Goal: Information Seeking & Learning: Learn about a topic

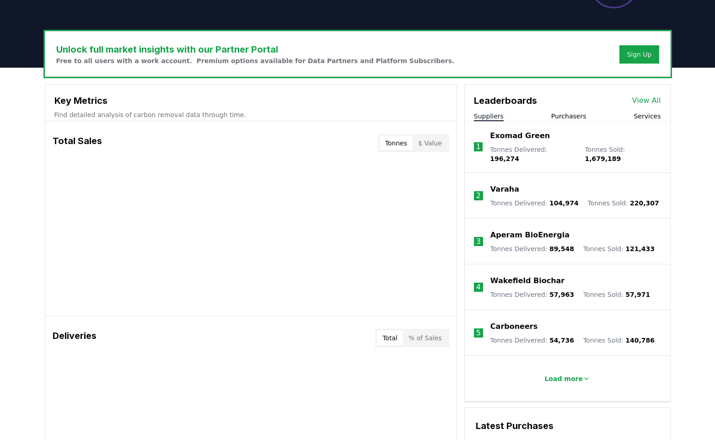
scroll to position [364, 0]
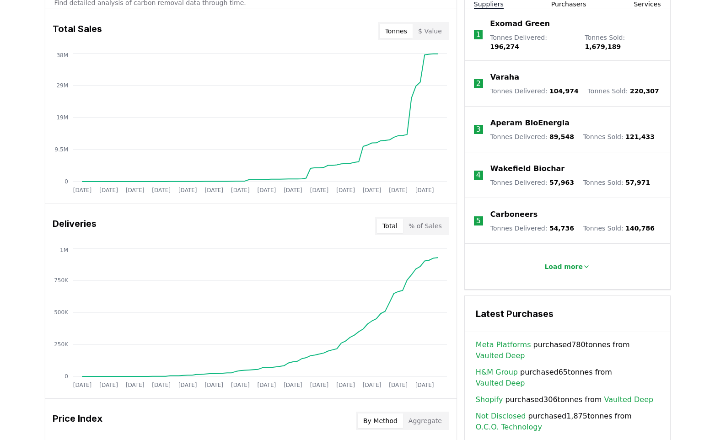
click at [430, 34] on button "$ Value" at bounding box center [430, 31] width 35 height 15
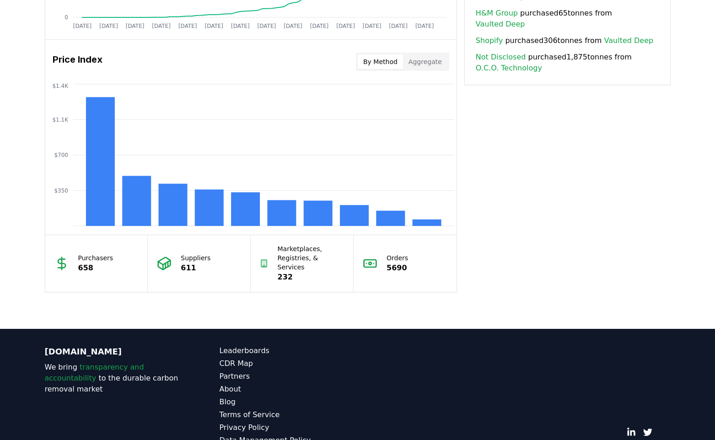
scroll to position [749, 0]
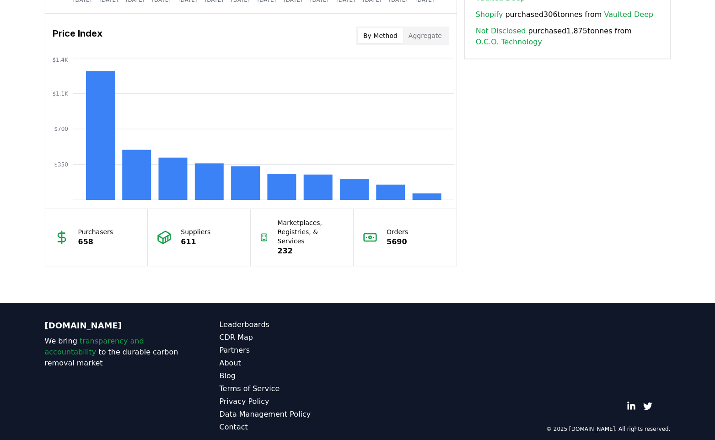
click at [82, 237] on p "658" at bounding box center [95, 242] width 35 height 11
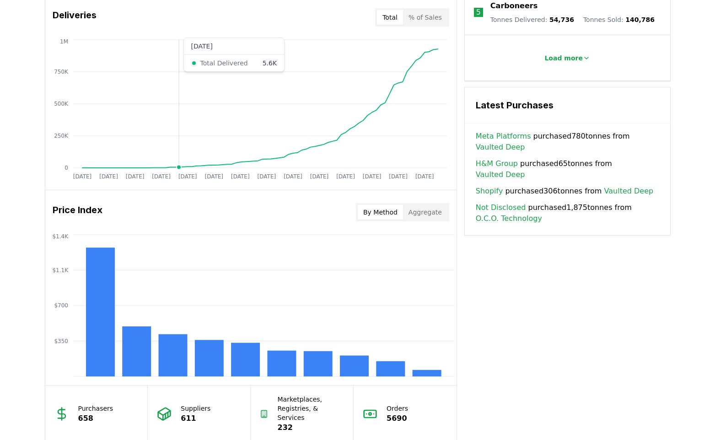
scroll to position [744, 0]
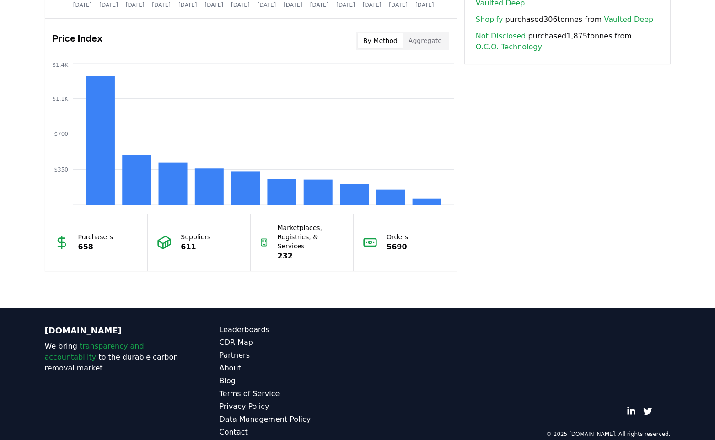
click at [188, 242] on p "611" at bounding box center [196, 247] width 30 height 11
click at [310, 251] on p "232" at bounding box center [311, 256] width 67 height 11
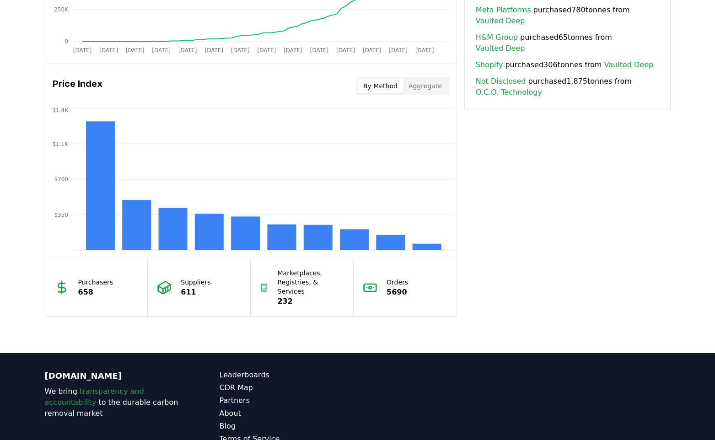
scroll to position [649, 0]
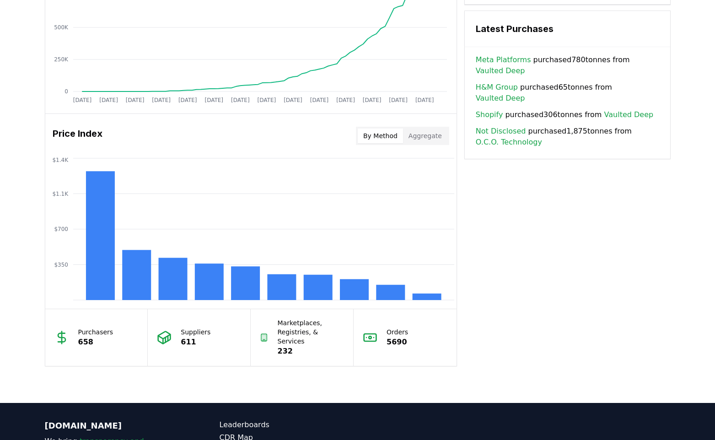
click at [433, 136] on button "Aggregate" at bounding box center [425, 136] width 44 height 15
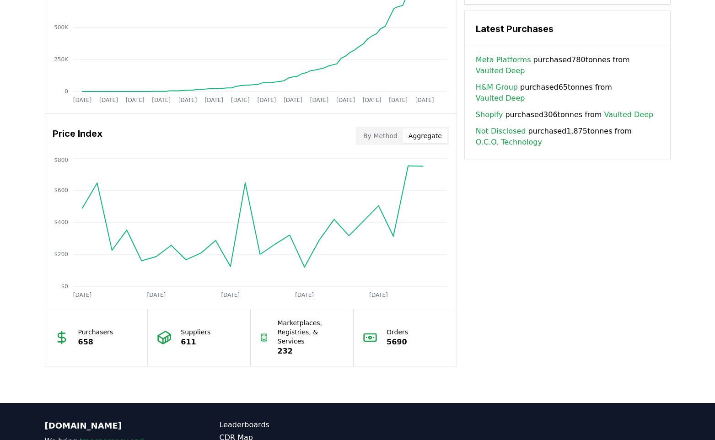
click at [85, 338] on p "658" at bounding box center [95, 342] width 35 height 11
click at [102, 328] on p "Purchasers" at bounding box center [95, 332] width 35 height 9
click at [378, 131] on button "By Method" at bounding box center [380, 136] width 45 height 15
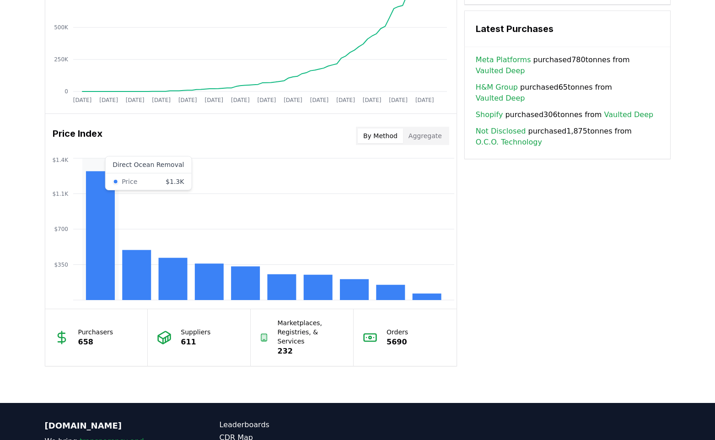
click at [104, 253] on rect at bounding box center [100, 235] width 29 height 129
click at [145, 275] on rect at bounding box center [136, 275] width 29 height 50
click at [175, 286] on rect at bounding box center [172, 279] width 29 height 42
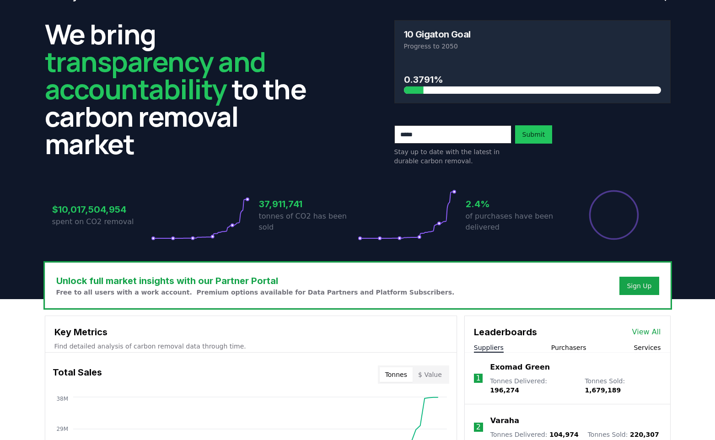
scroll to position [0, 0]
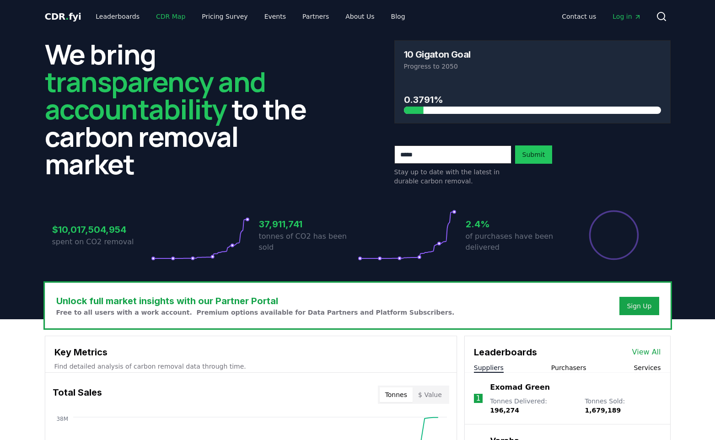
click at [154, 16] on link "CDR Map" at bounding box center [171, 16] width 44 height 16
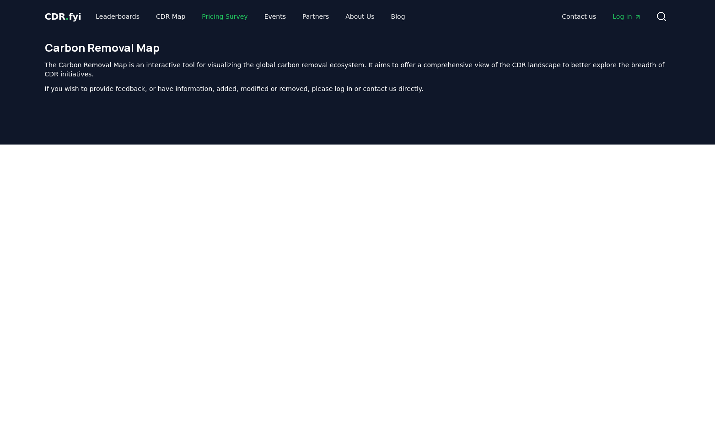
click at [221, 17] on link "Pricing Survey" at bounding box center [224, 16] width 60 height 16
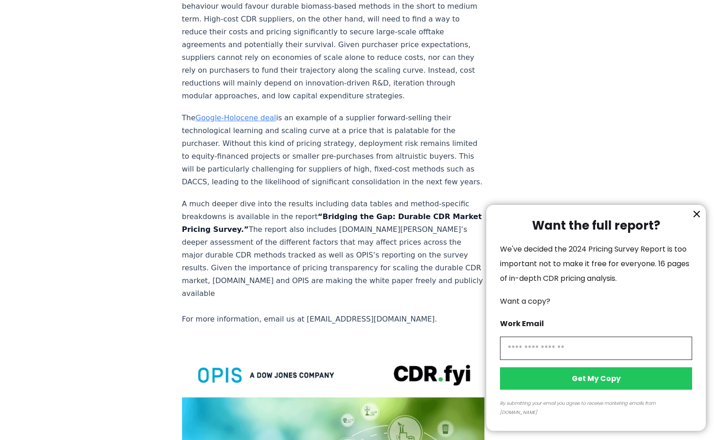
scroll to position [1634, 0]
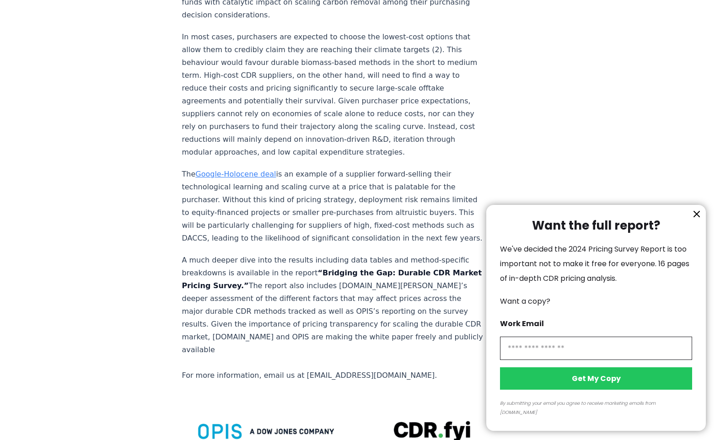
click at [312, 68] on div at bounding box center [357, 220] width 715 height 440
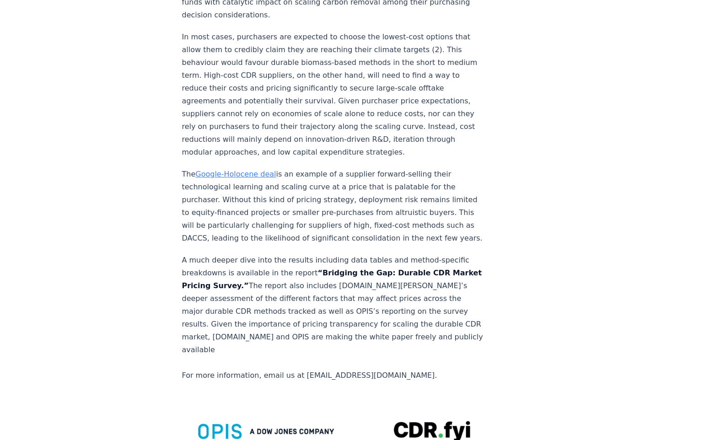
click at [312, 68] on div at bounding box center [357, 220] width 715 height 440
click at [324, 269] on strong "“Bridging the Gap: Durable CDR Market Pricing Survey.”" at bounding box center [332, 280] width 300 height 22
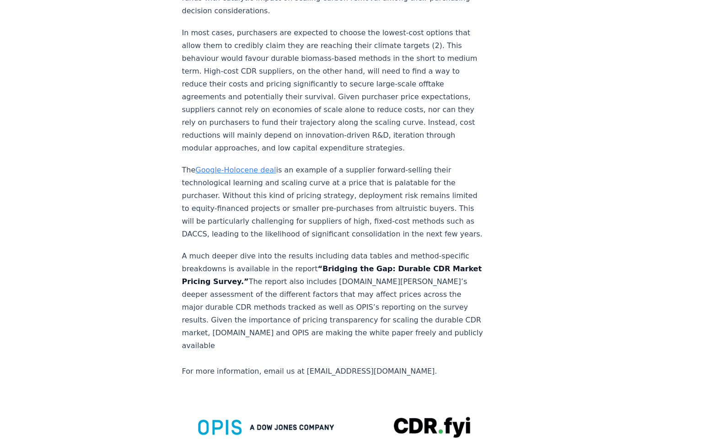
click at [330, 250] on p "A much deeper dive into the results including data tables and method-specific b…" at bounding box center [333, 314] width 303 height 128
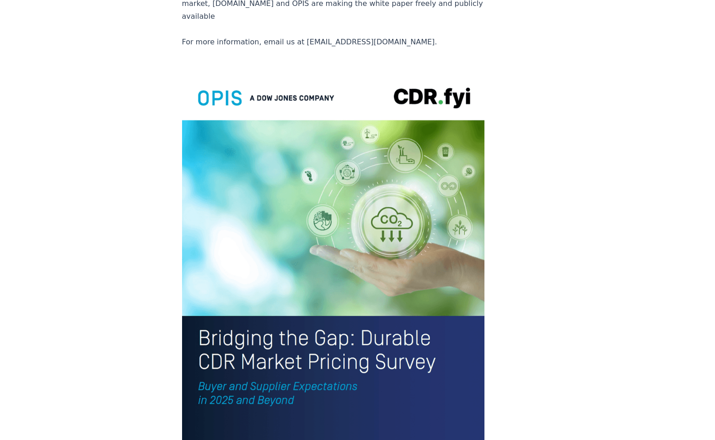
scroll to position [2011, 0]
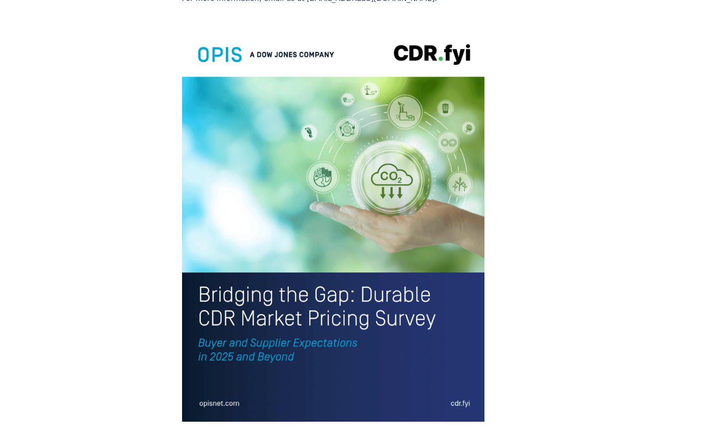
click at [281, 133] on img at bounding box center [333, 224] width 303 height 395
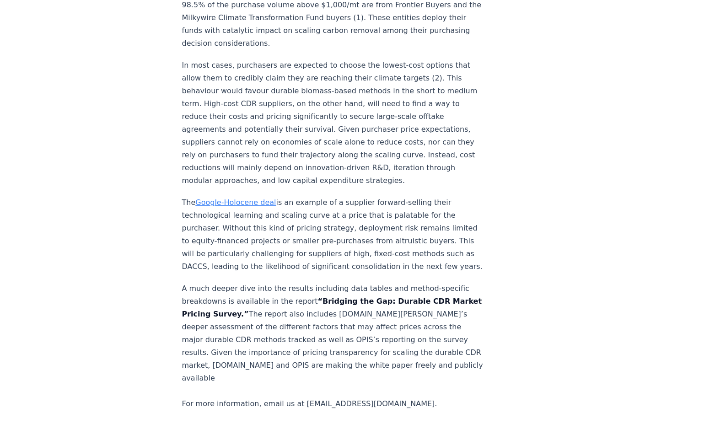
scroll to position [1453, 0]
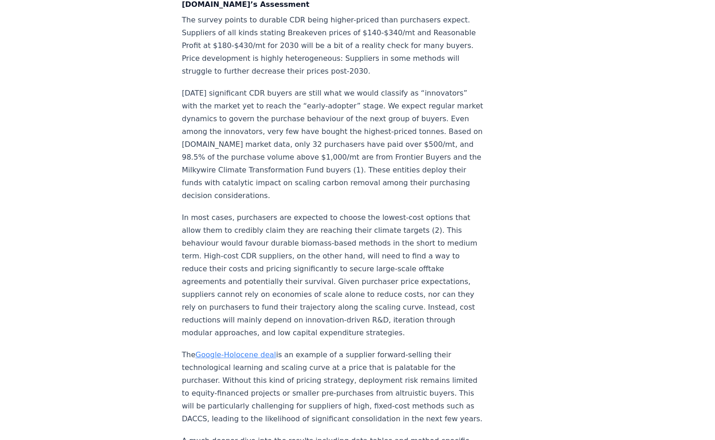
drag, startPoint x: 309, startPoint y: 247, endPoint x: 205, endPoint y: 259, distance: 105.5
copy strong "Bridging the Gap: Durable CDR Market Pricing Survey"
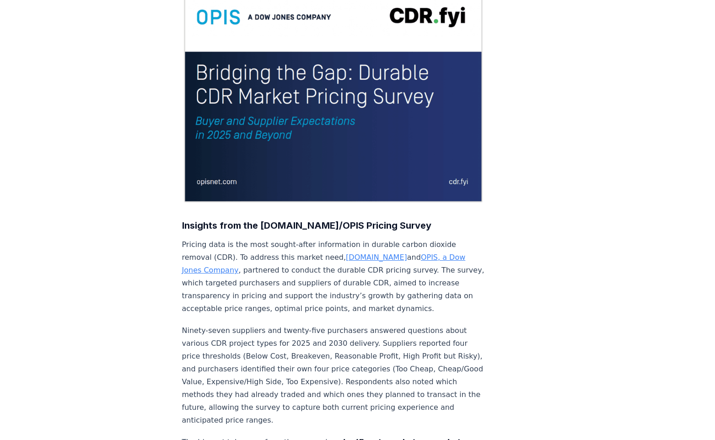
scroll to position [0, 0]
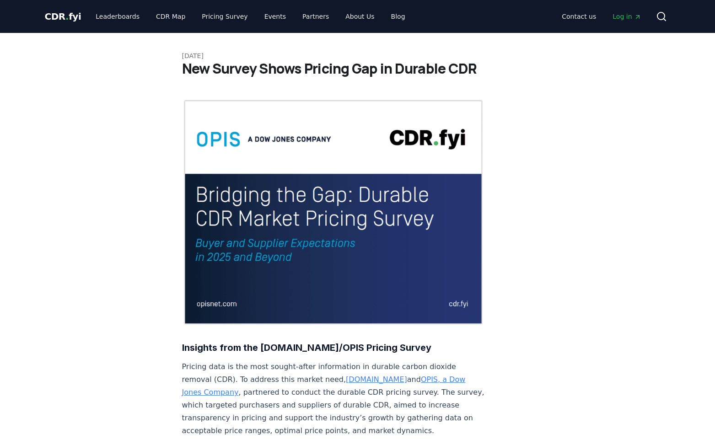
click at [248, 205] on img at bounding box center [333, 212] width 303 height 227
click at [244, 193] on img at bounding box center [333, 212] width 303 height 227
click at [230, 270] on img at bounding box center [333, 212] width 303 height 227
click at [314, 233] on img at bounding box center [333, 212] width 303 height 227
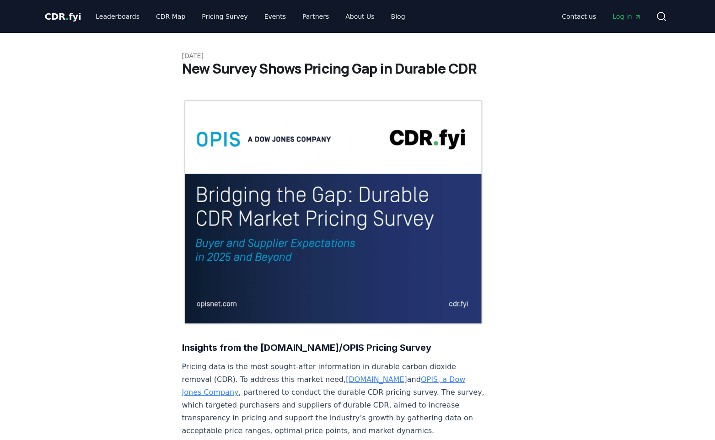
click at [301, 177] on img at bounding box center [333, 212] width 303 height 227
click at [202, 17] on link "Pricing Survey" at bounding box center [224, 16] width 60 height 16
click at [158, 19] on link "CDR Map" at bounding box center [171, 16] width 44 height 16
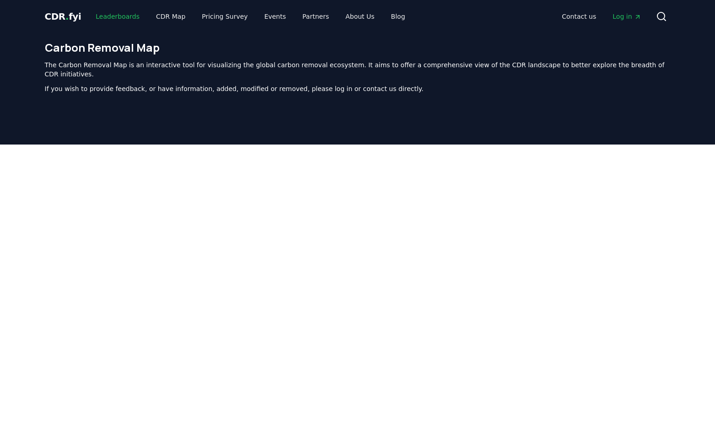
click at [113, 19] on link "Leaderboards" at bounding box center [117, 16] width 59 height 16
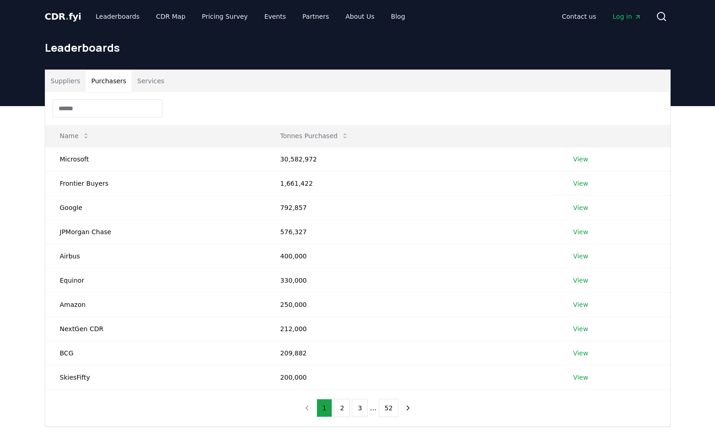
click at [120, 92] on button "Purchasers" at bounding box center [109, 81] width 46 height 22
click at [116, 81] on button "Purchasers" at bounding box center [109, 81] width 46 height 22
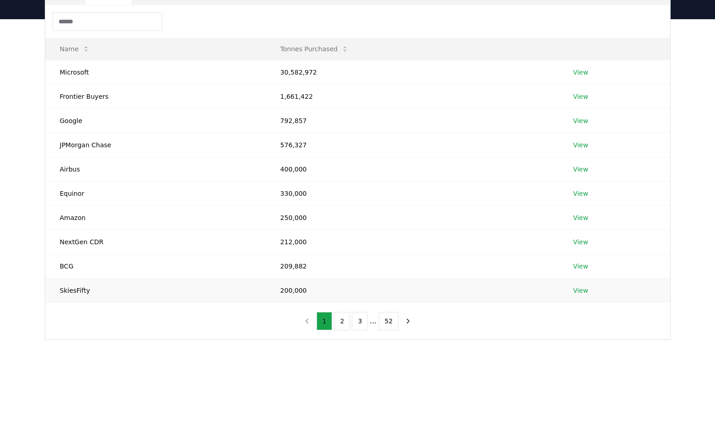
scroll to position [27, 0]
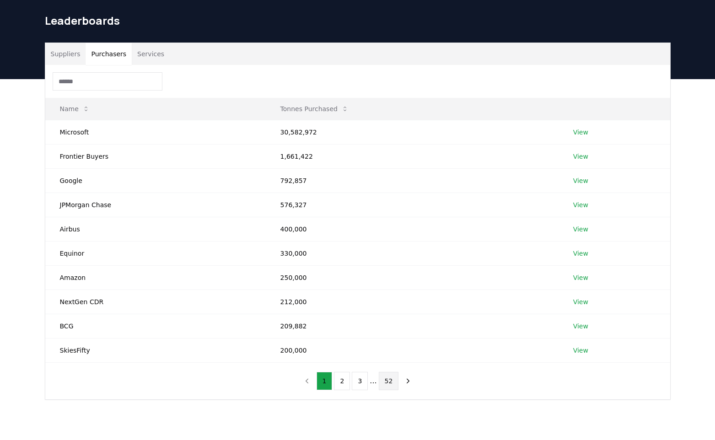
click at [388, 383] on button "52" at bounding box center [389, 381] width 20 height 18
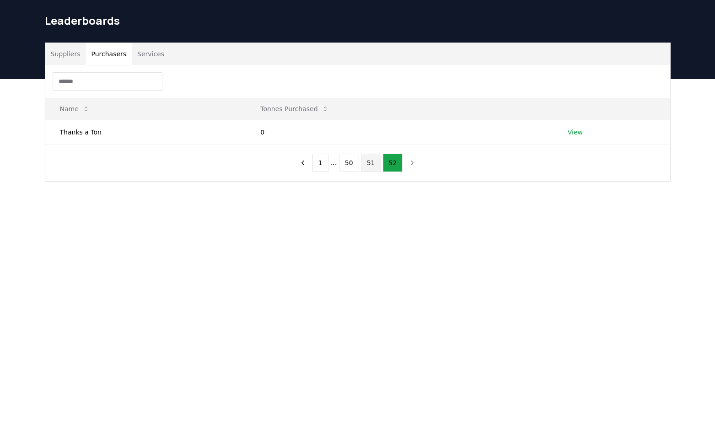
click at [368, 171] on button "51" at bounding box center [371, 163] width 20 height 18
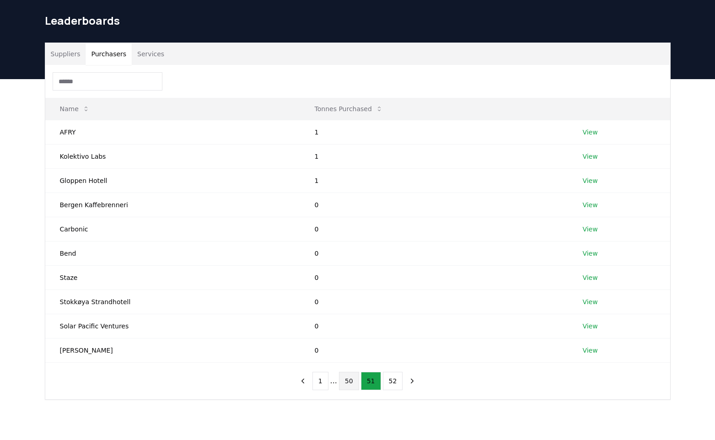
click at [347, 385] on button "50" at bounding box center [349, 381] width 20 height 18
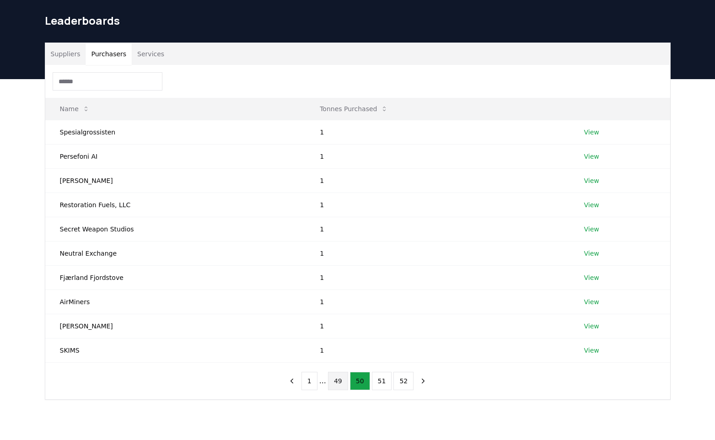
click at [338, 383] on button "49" at bounding box center [338, 381] width 20 height 18
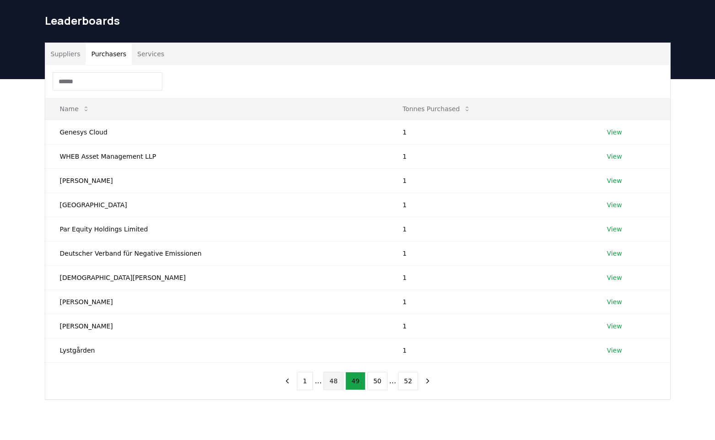
click at [329, 384] on button "48" at bounding box center [334, 381] width 20 height 18
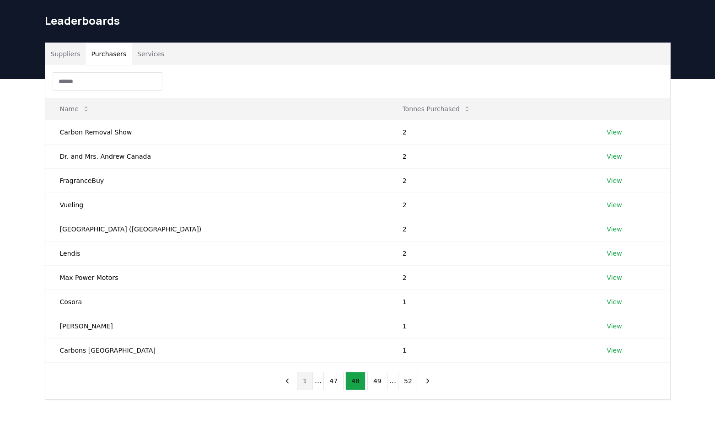
click at [307, 381] on button "1" at bounding box center [305, 381] width 16 height 18
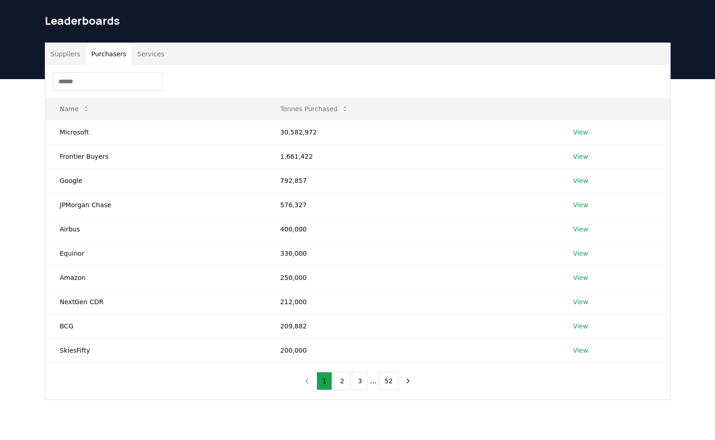
click at [312, 382] on nav "1 2 3 ... 52" at bounding box center [357, 381] width 117 height 18
click at [307, 381] on nav "1 2 3 ... 52" at bounding box center [357, 381] width 117 height 18
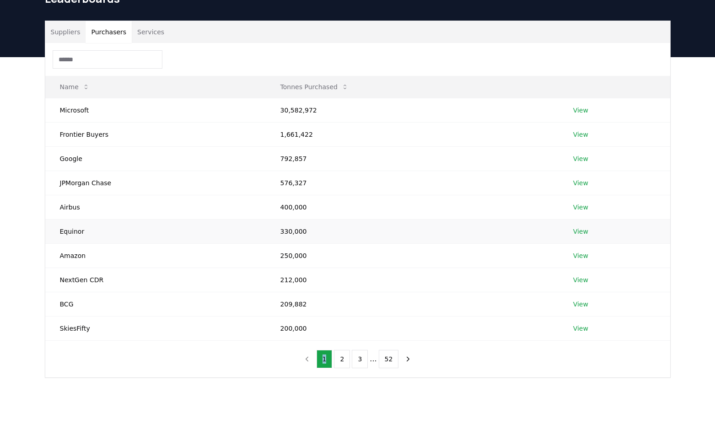
scroll to position [50, 0]
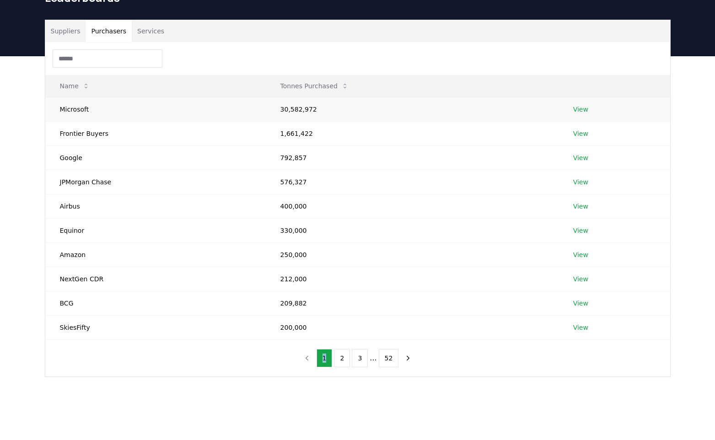
click at [580, 113] on link "View" at bounding box center [580, 109] width 15 height 9
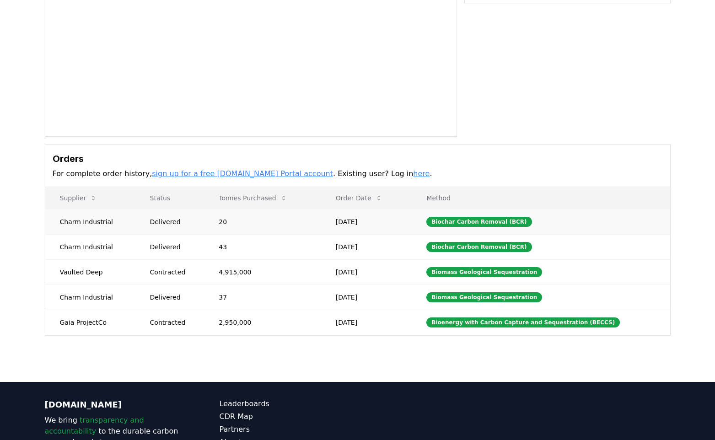
scroll to position [128, 0]
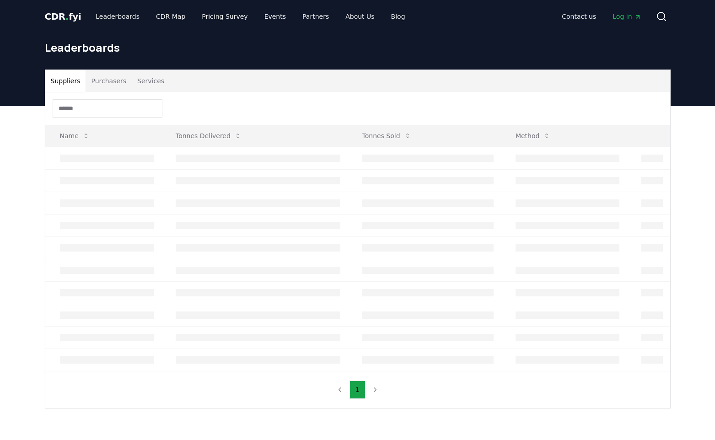
scroll to position [50, 0]
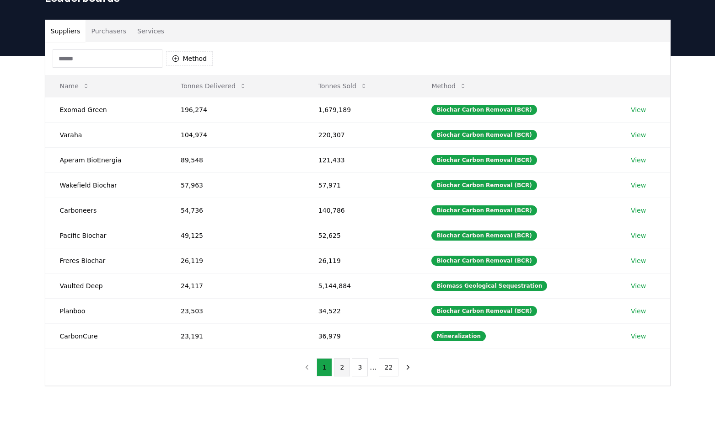
click at [344, 363] on button "2" at bounding box center [342, 367] width 16 height 18
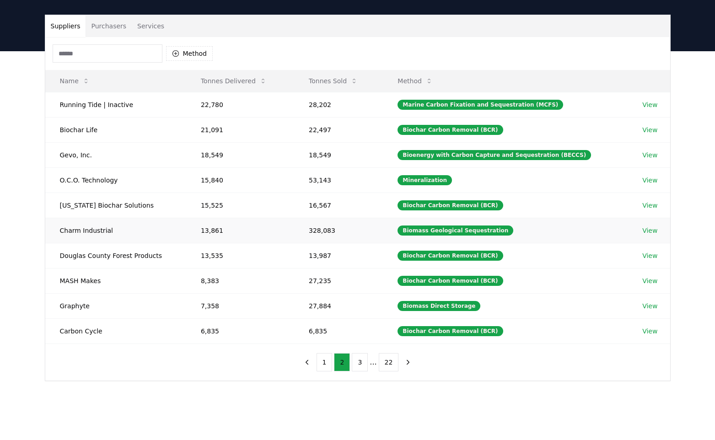
scroll to position [59, 0]
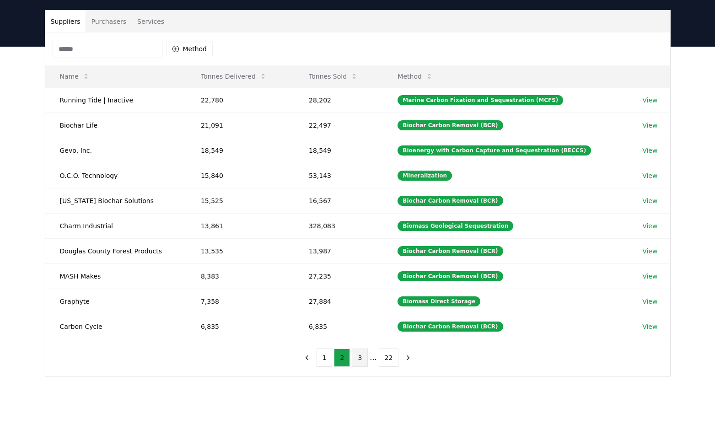
click at [361, 354] on button "3" at bounding box center [360, 358] width 16 height 18
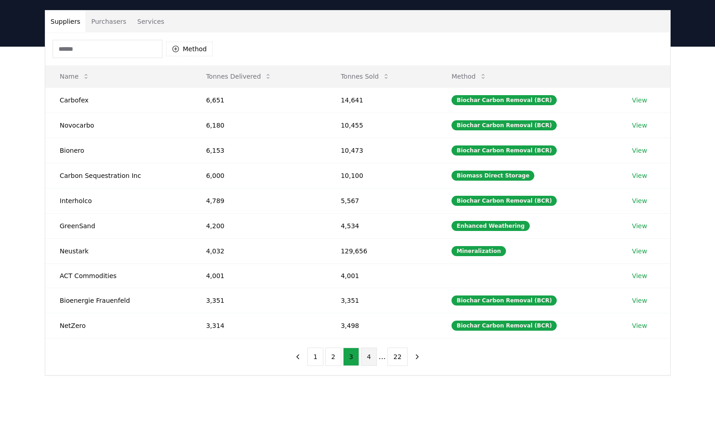
click at [372, 358] on button "4" at bounding box center [369, 357] width 16 height 18
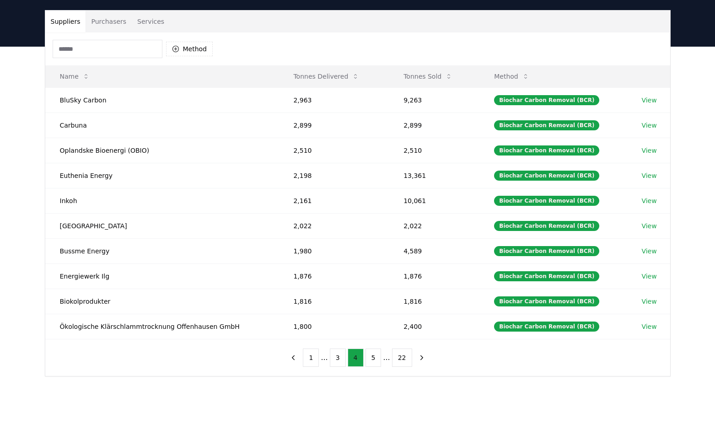
click at [372, 358] on button "5" at bounding box center [374, 358] width 16 height 18
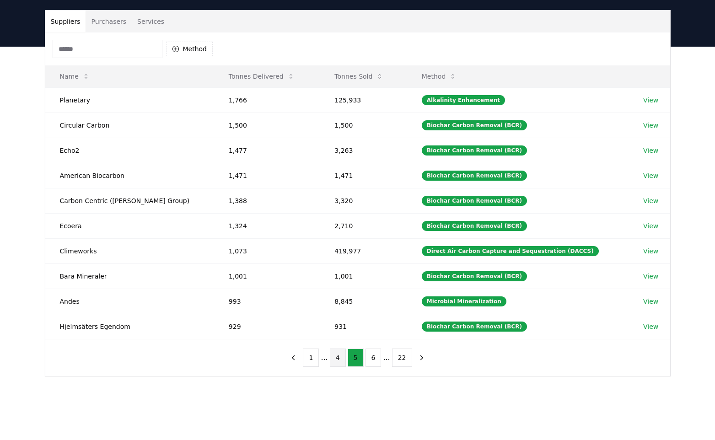
click at [372, 358] on button "6" at bounding box center [374, 358] width 16 height 18
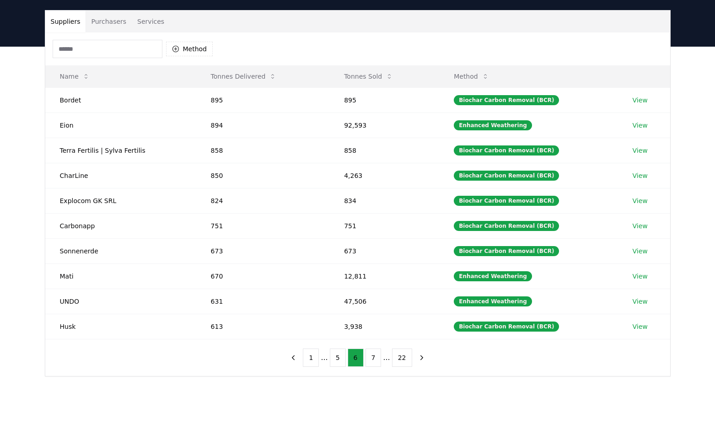
click at [372, 358] on button "7" at bounding box center [374, 358] width 16 height 18
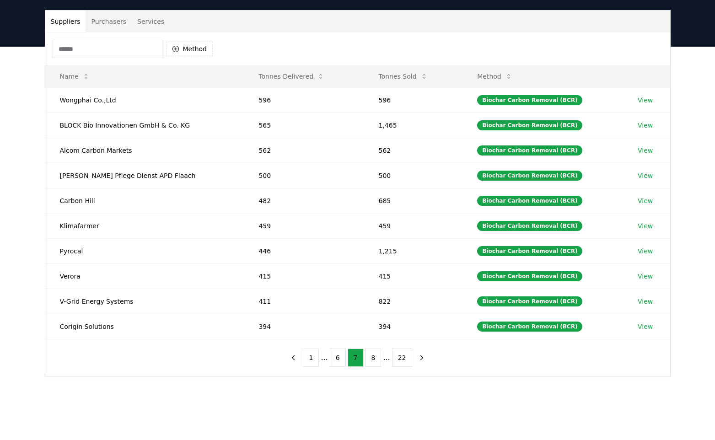
click at [372, 358] on button "8" at bounding box center [374, 358] width 16 height 18
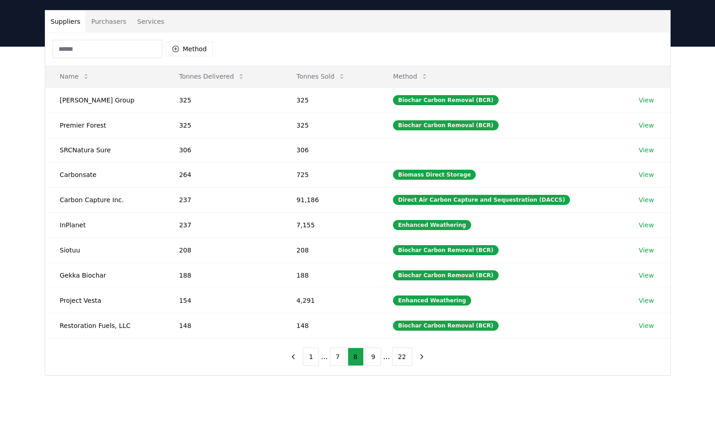
click at [372, 358] on button "9" at bounding box center [374, 357] width 16 height 18
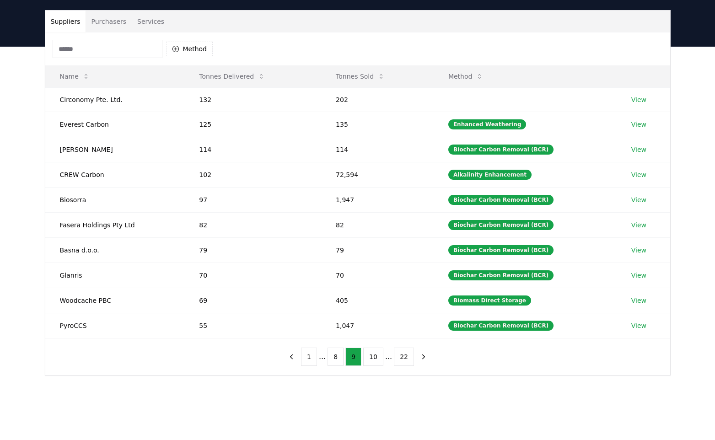
click at [372, 358] on button "10" at bounding box center [373, 357] width 20 height 18
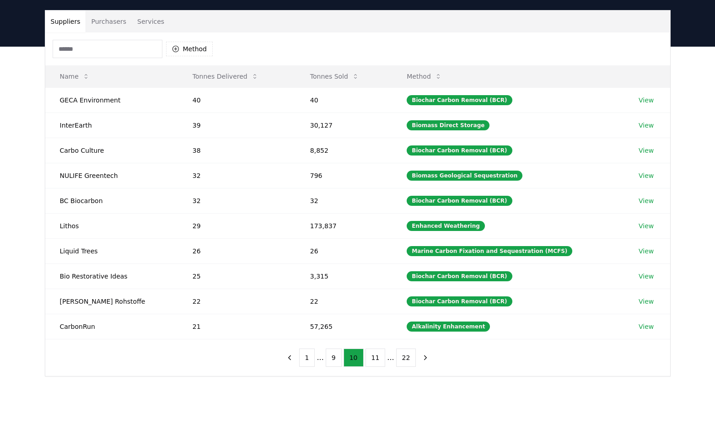
click at [372, 358] on button "11" at bounding box center [376, 358] width 20 height 18
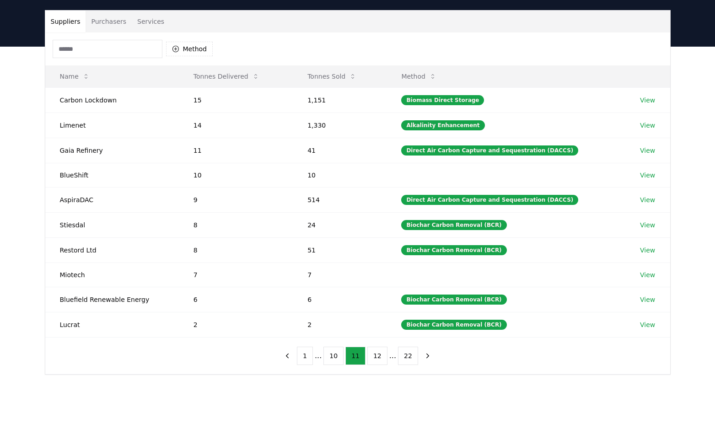
click at [372, 358] on button "12" at bounding box center [377, 356] width 20 height 18
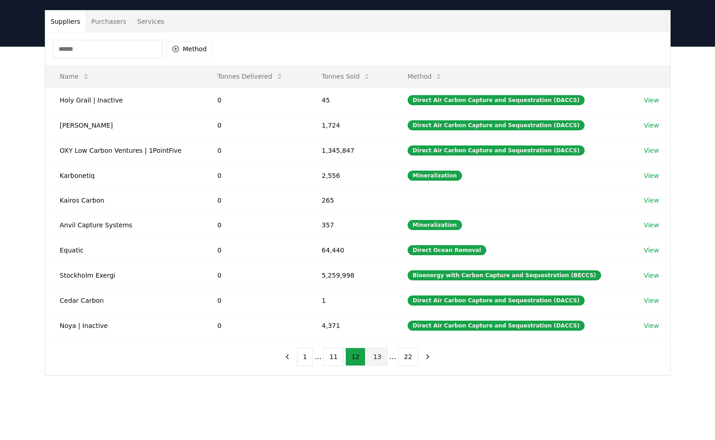
click at [375, 356] on button "13" at bounding box center [377, 357] width 20 height 18
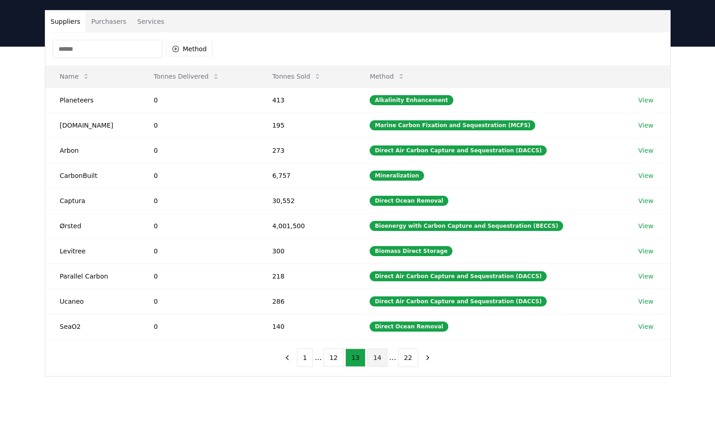
click at [376, 357] on button "14" at bounding box center [377, 358] width 20 height 18
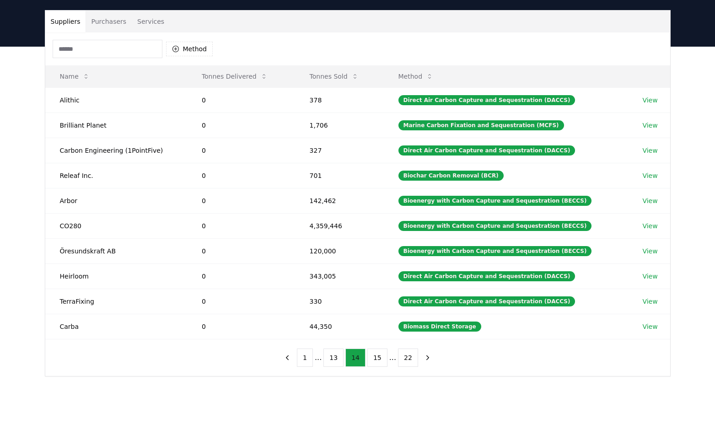
click at [376, 357] on button "15" at bounding box center [377, 358] width 20 height 18
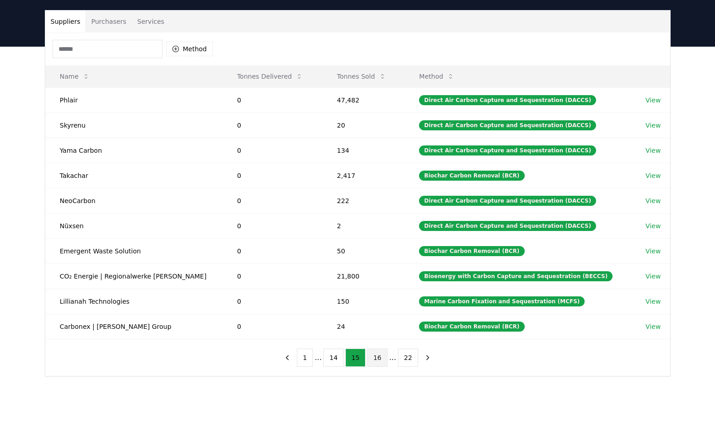
click at [377, 358] on button "16" at bounding box center [377, 358] width 20 height 18
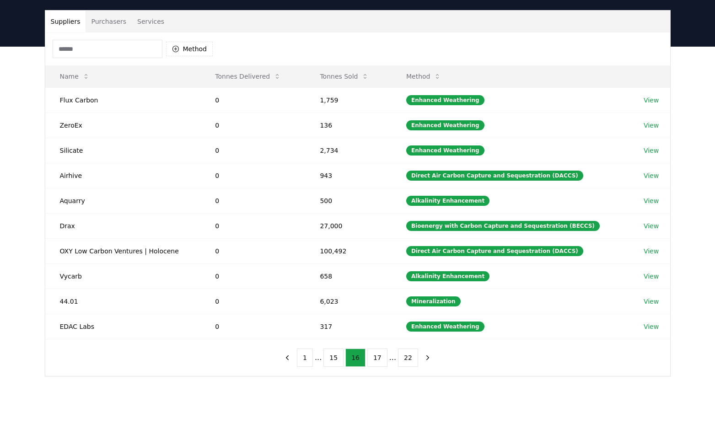
click at [377, 358] on button "17" at bounding box center [377, 358] width 20 height 18
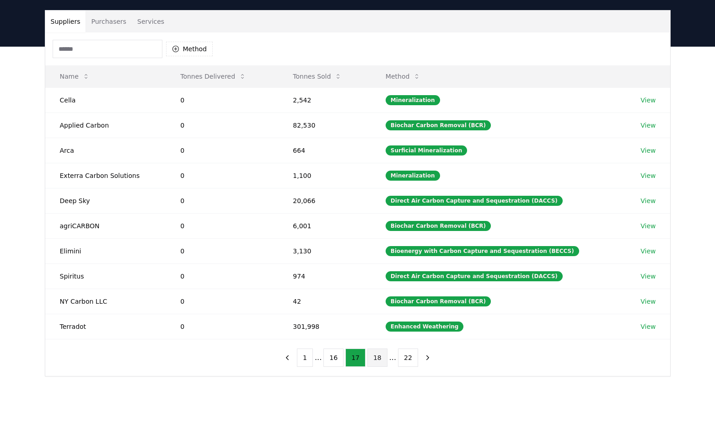
click at [380, 359] on button "18" at bounding box center [377, 358] width 20 height 18
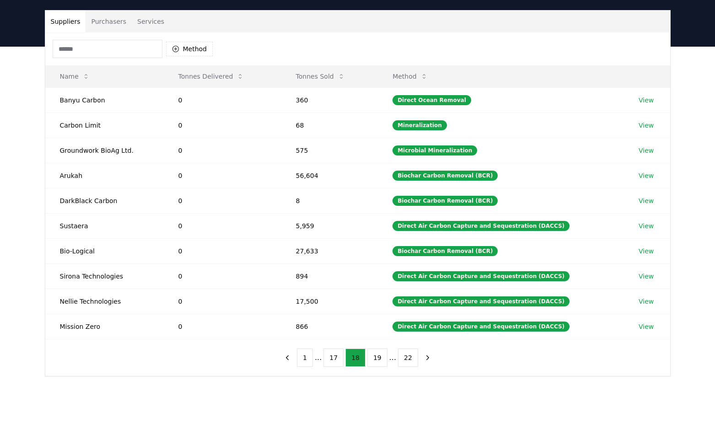
click at [380, 359] on button "19" at bounding box center [377, 358] width 20 height 18
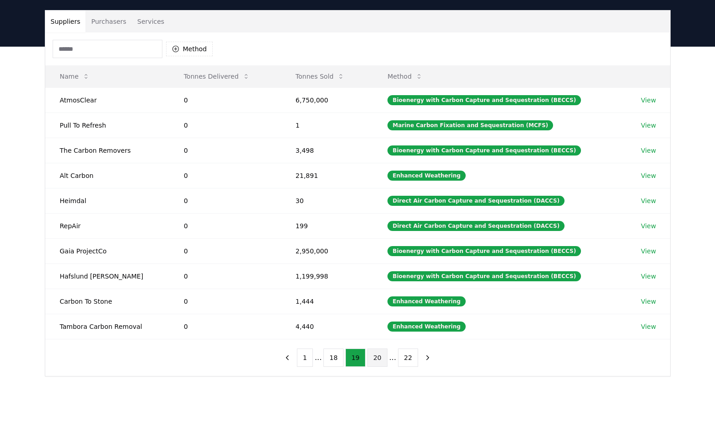
click at [380, 359] on button "20" at bounding box center [377, 358] width 20 height 18
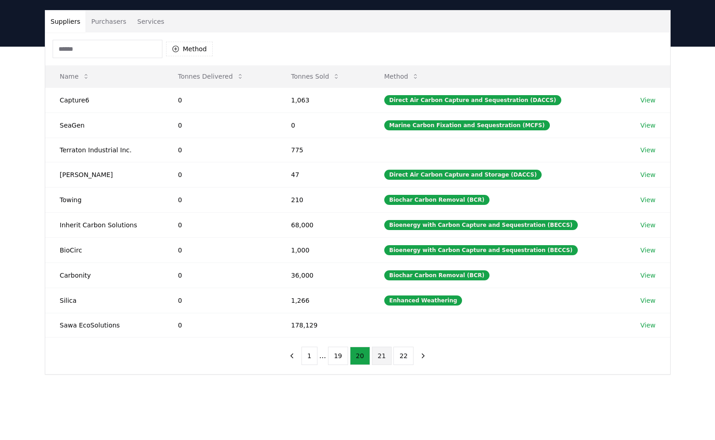
click at [381, 358] on button "21" at bounding box center [382, 356] width 20 height 18
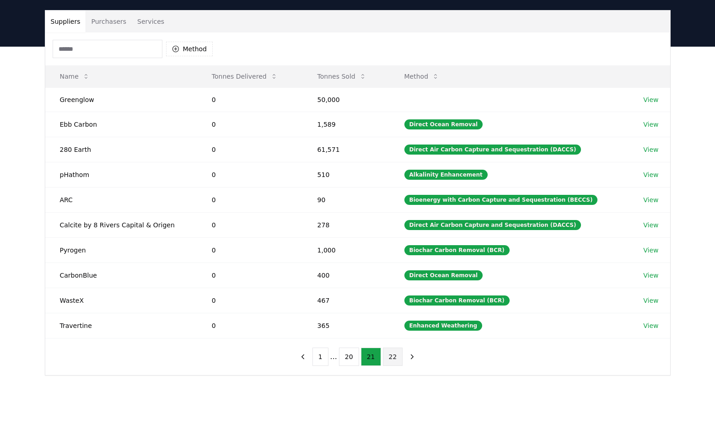
click at [396, 358] on button "22" at bounding box center [393, 357] width 20 height 18
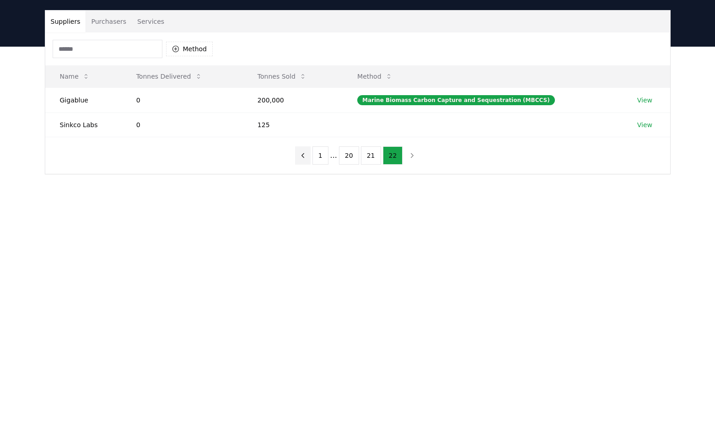
click at [304, 156] on icon "previous page" at bounding box center [303, 155] width 2 height 4
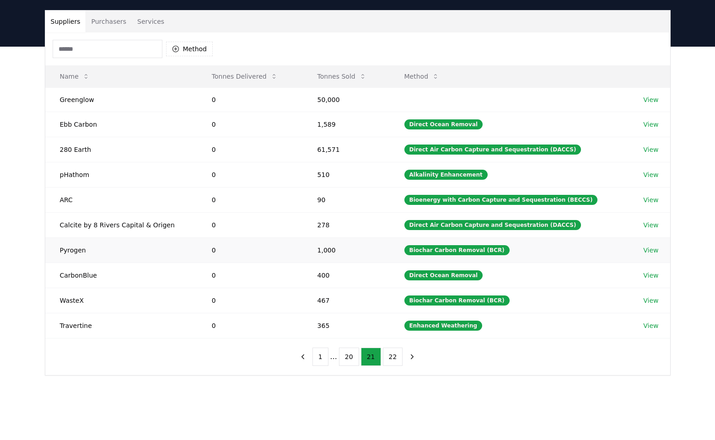
scroll to position [0, 0]
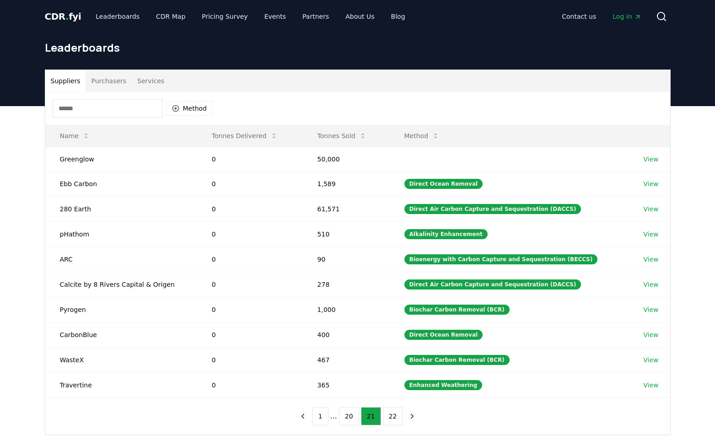
click at [104, 81] on button "Purchasers" at bounding box center [109, 81] width 46 height 22
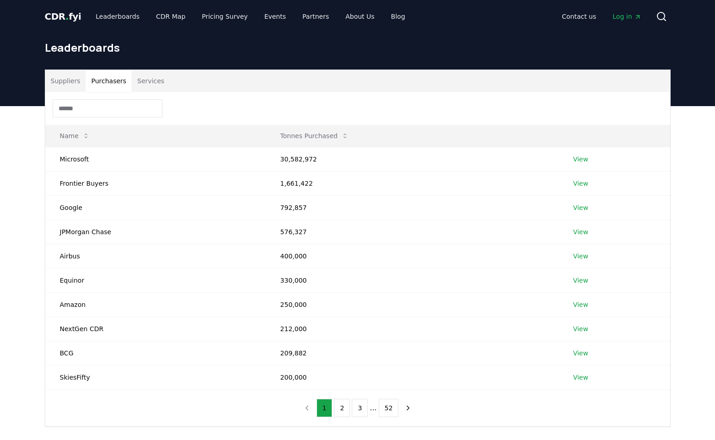
click at [97, 103] on input at bounding box center [108, 108] width 110 height 18
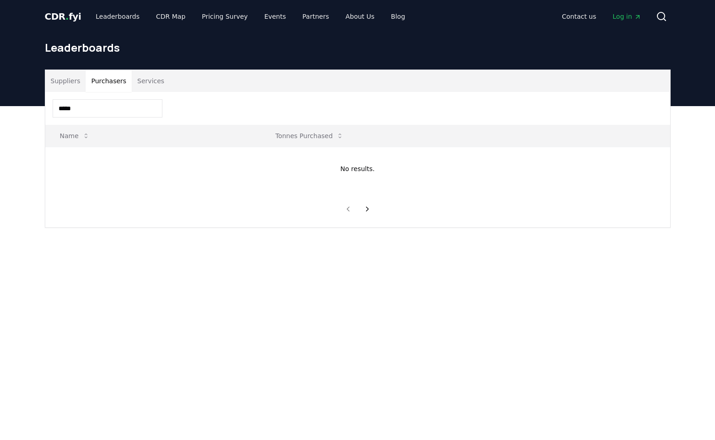
type input "*****"
click at [70, 84] on button "Suppliers" at bounding box center [65, 81] width 41 height 22
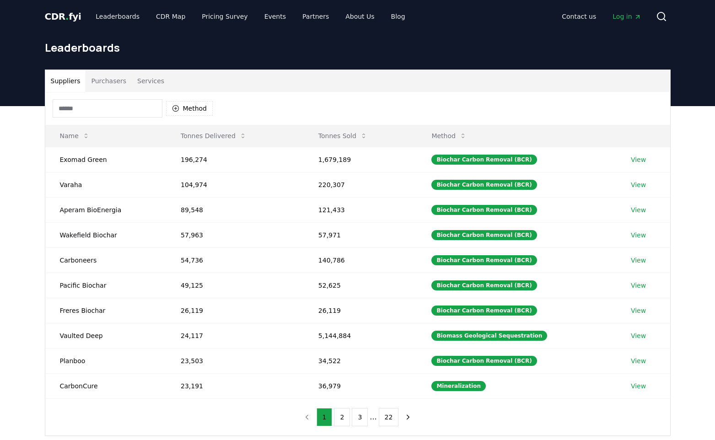
click at [78, 109] on input at bounding box center [108, 108] width 110 height 18
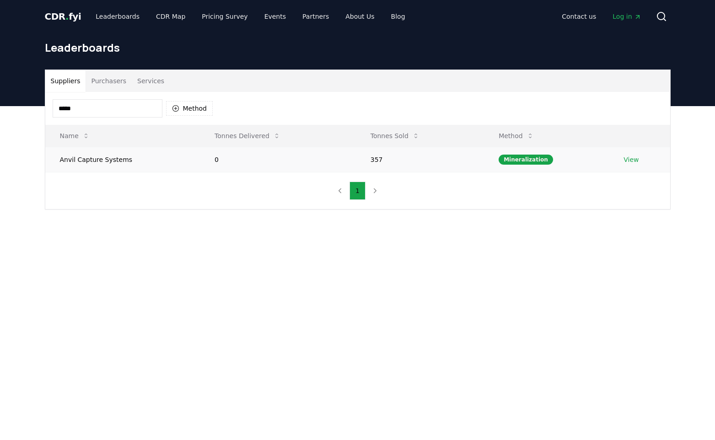
type input "*****"
click at [625, 158] on link "View" at bounding box center [631, 159] width 15 height 9
